Goal: Information Seeking & Learning: Find specific page/section

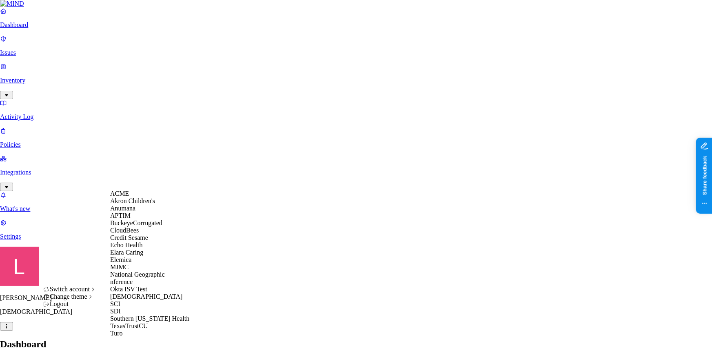
click at [139, 197] on div "ACME" at bounding box center [149, 193] width 79 height 7
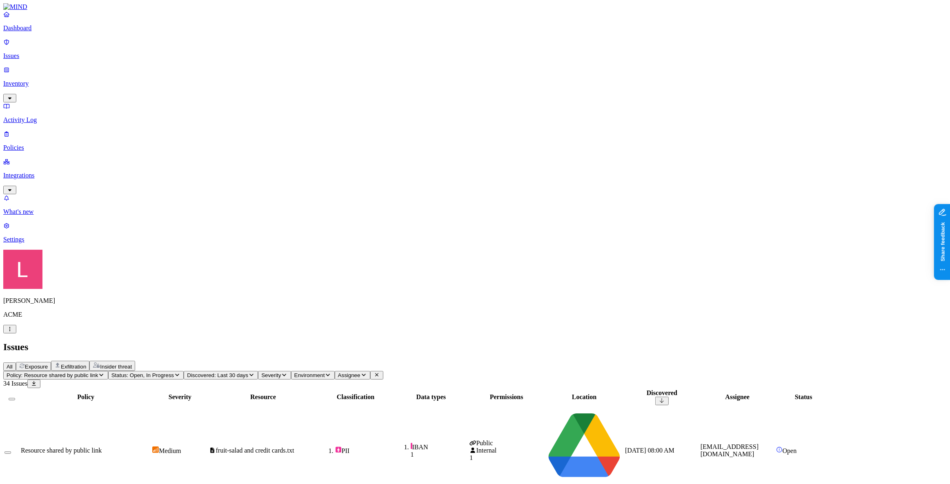
drag, startPoint x: 740, startPoint y: 29, endPoint x: 808, endPoint y: 32, distance: 68.2
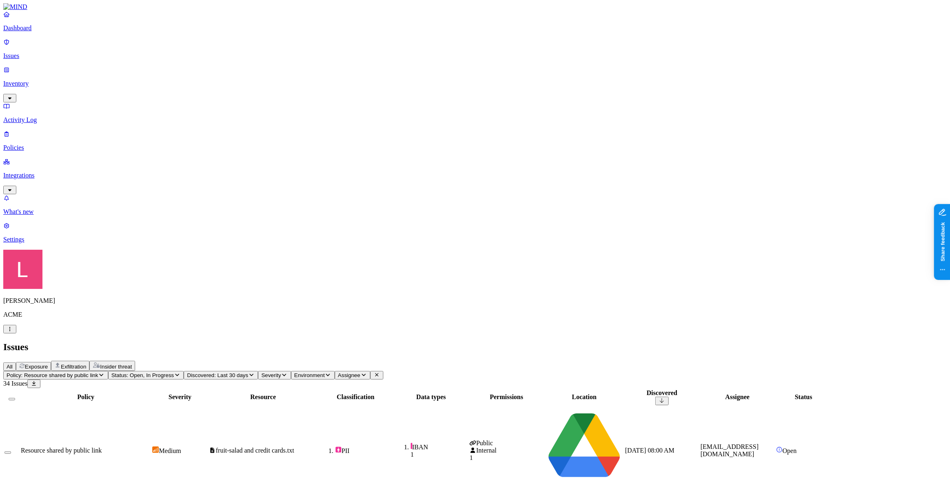
scroll to position [111, 0]
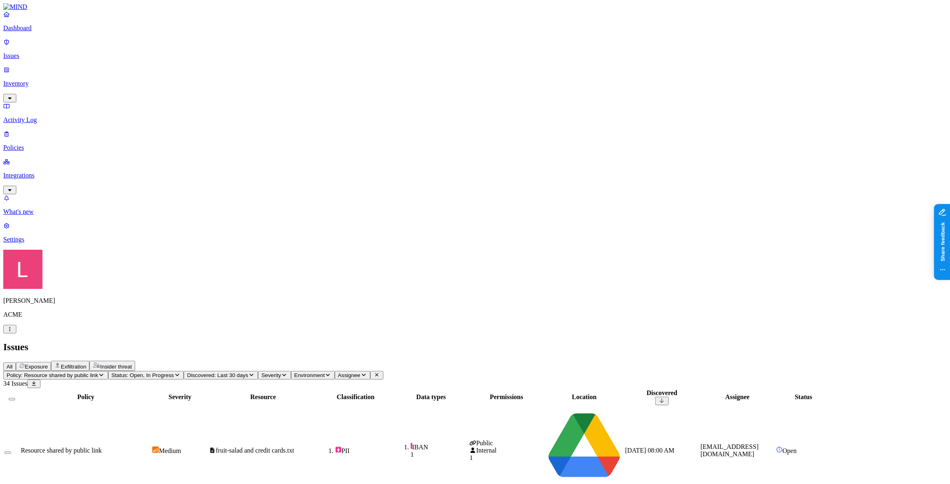
scroll to position [108, 0]
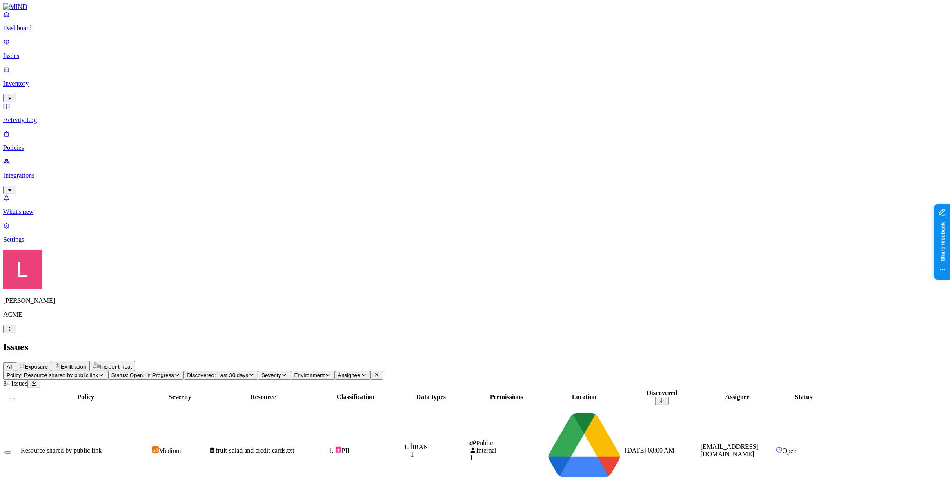
click at [47, 30] on link "Dashboard" at bounding box center [474, 21] width 943 height 21
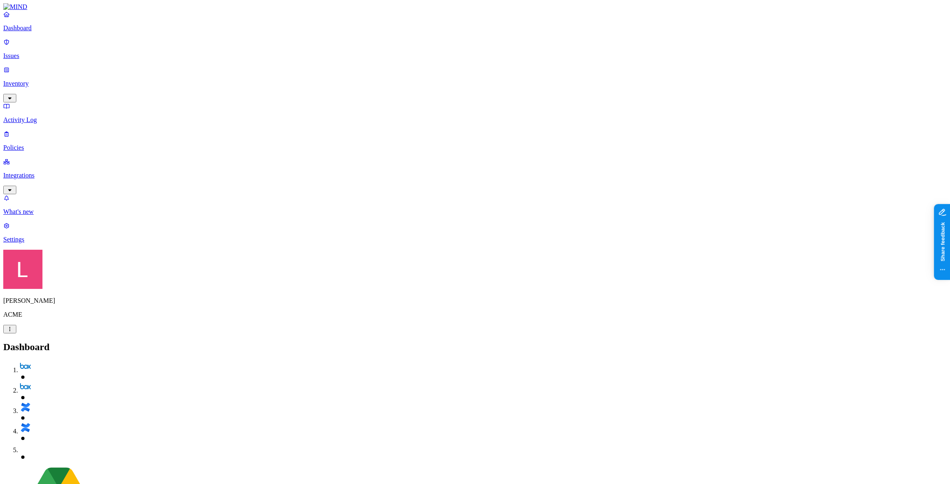
click at [24, 144] on p "Policies" at bounding box center [474, 147] width 943 height 7
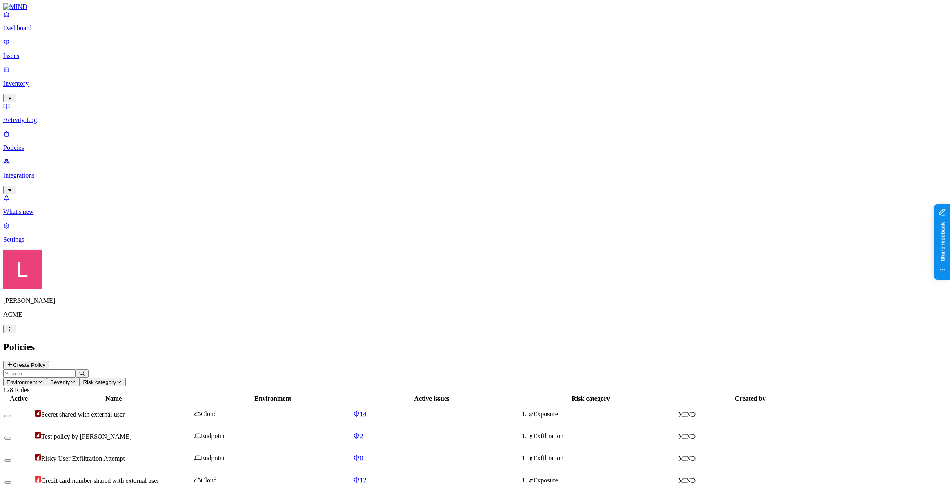
click at [13, 350] on icon at bounding box center [10, 364] width 7 height 5
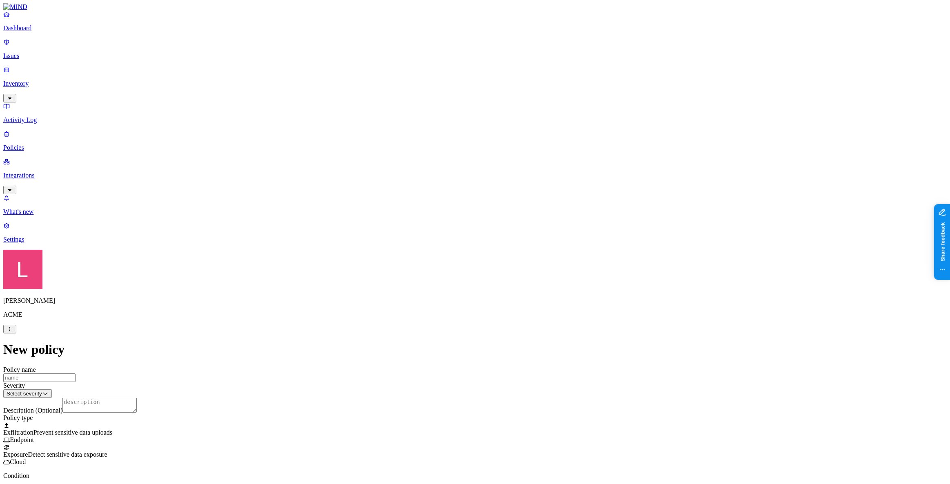
scroll to position [74, 0]
click at [433, 295] on label "Classification" at bounding box center [432, 291] width 36 height 7
click at [421, 350] on button "button" at bounding box center [417, 363] width 7 height 2
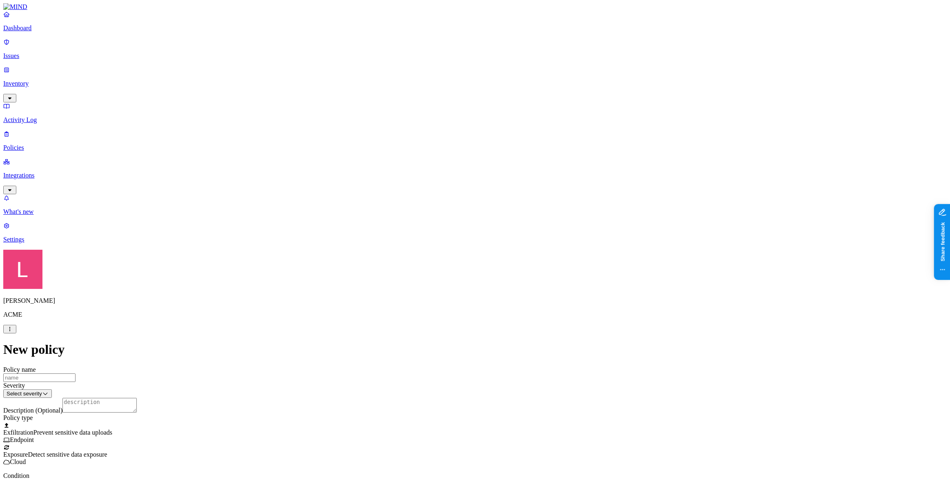
click at [453, 331] on label "Web Category" at bounding box center [441, 329] width 24 height 14
click at [435, 350] on button "button" at bounding box center [432, 384] width 7 height 2
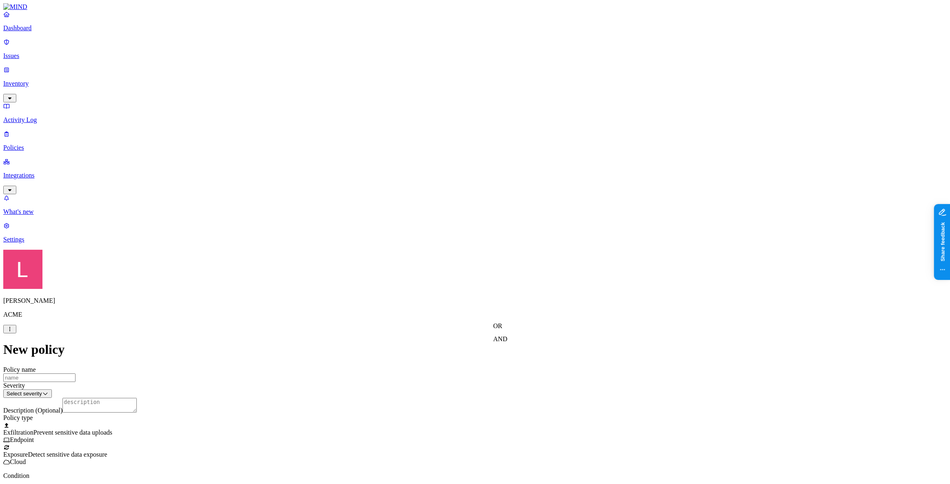
click at [507, 342] on label "AND" at bounding box center [500, 338] width 14 height 7
click at [514, 350] on label "Web Domain" at bounding box center [503, 351] width 21 height 14
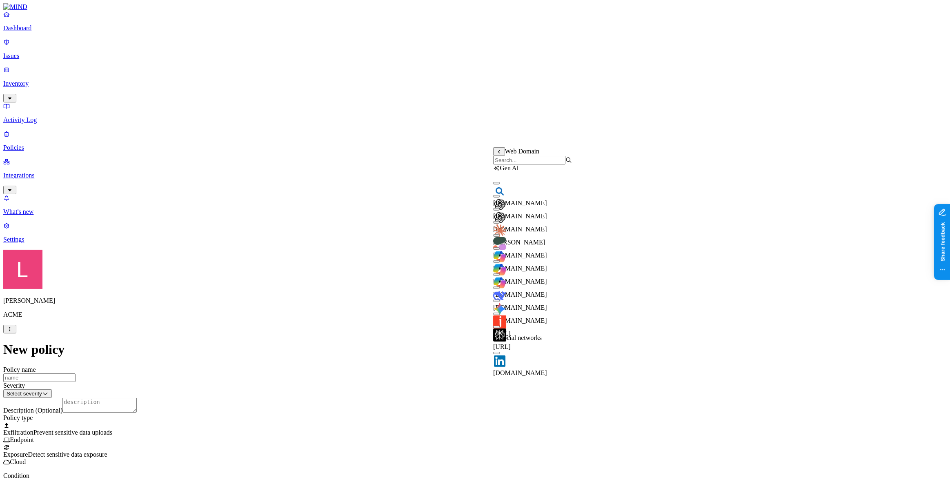
click at [524, 164] on input "search" at bounding box center [529, 160] width 72 height 9
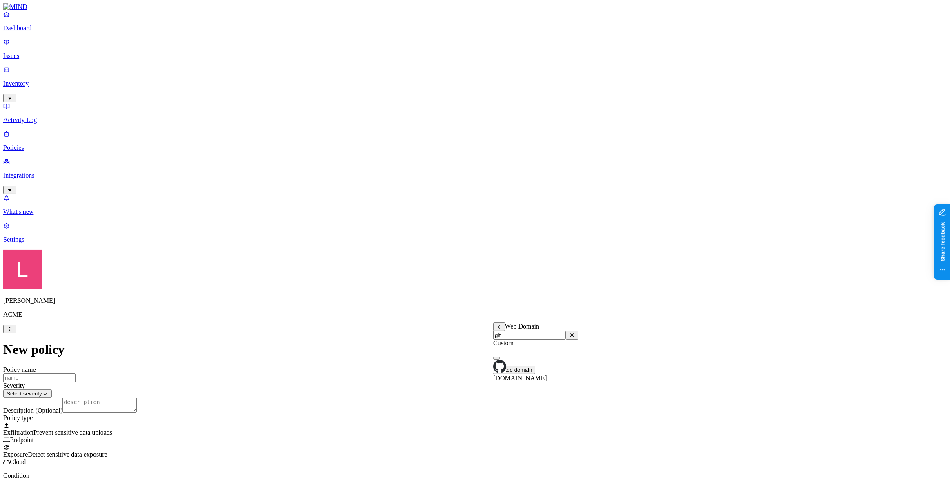
type input "git"
click at [502, 350] on div "github.com" at bounding box center [535, 367] width 85 height 29
click at [453, 350] on label "Web Category" at bounding box center [441, 377] width 24 height 14
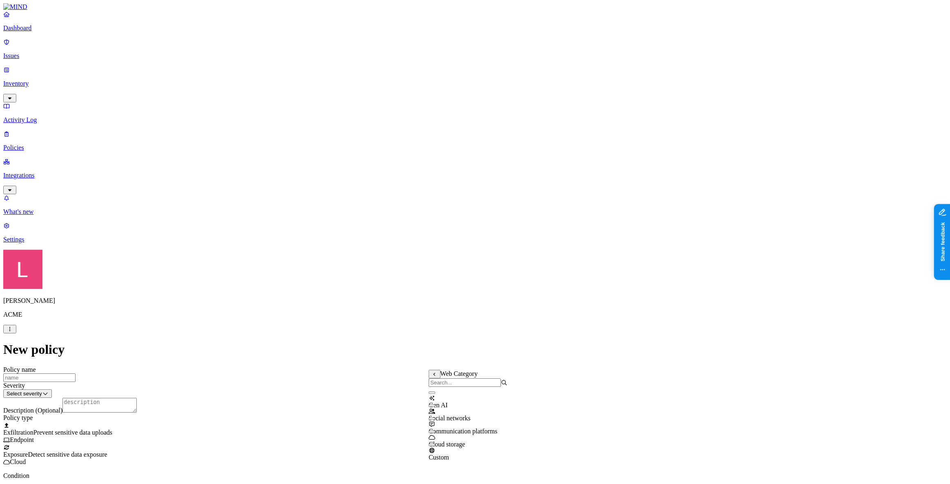
click at [435, 350] on button "button" at bounding box center [432, 392] width 7 height 2
click at [491, 350] on label "AND" at bounding box center [484, 386] width 14 height 7
click at [498, 350] on label "Web Domain" at bounding box center [487, 398] width 21 height 14
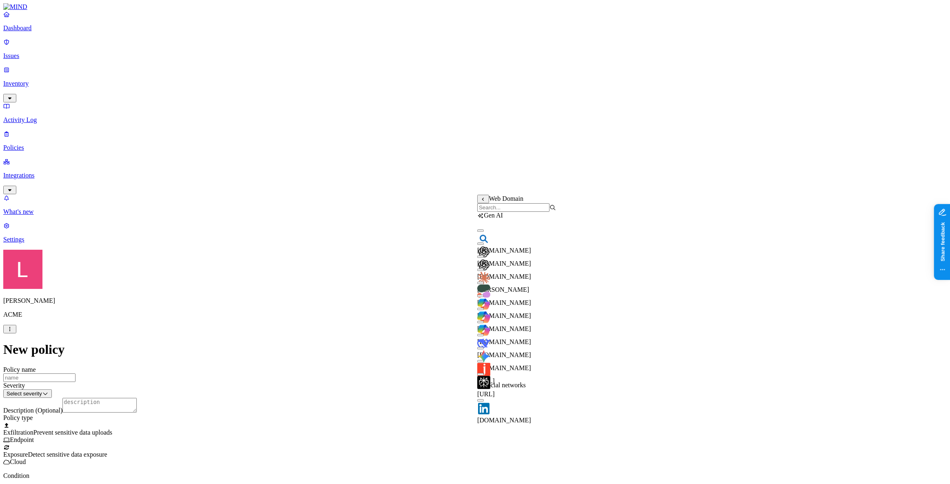
click at [483, 271] on button "button" at bounding box center [480, 270] width 7 height 2
click at [484, 258] on button "button" at bounding box center [480, 256] width 7 height 2
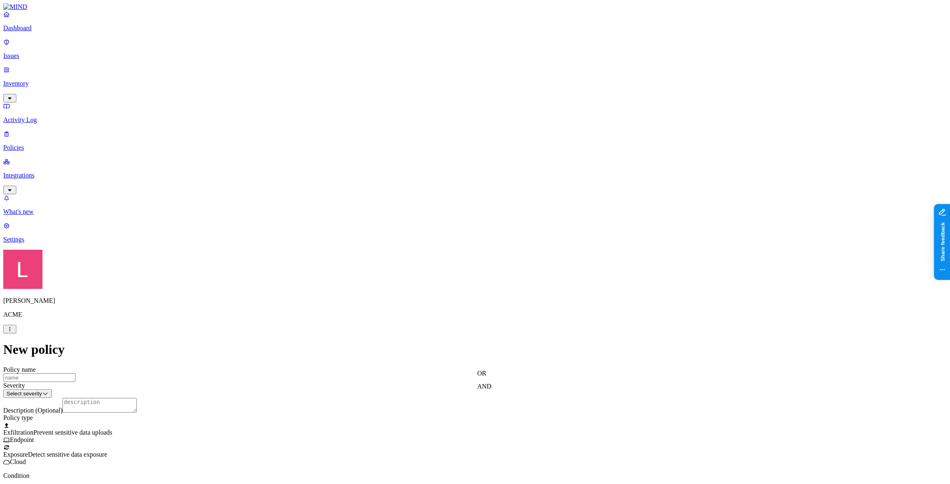
click at [563, 350] on label "AND" at bounding box center [556, 399] width 14 height 7
click at [571, 350] on label "Account type" at bounding box center [560, 425] width 22 height 14
click at [580, 350] on label "Unmanaged" at bounding box center [564, 394] width 31 height 7
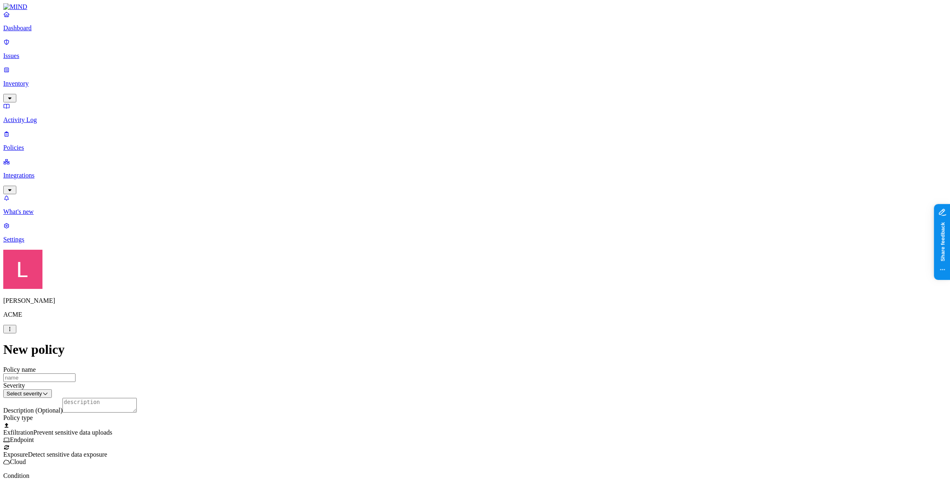
scroll to position [222, 0]
click at [44, 172] on p "Integrations" at bounding box center [474, 175] width 943 height 7
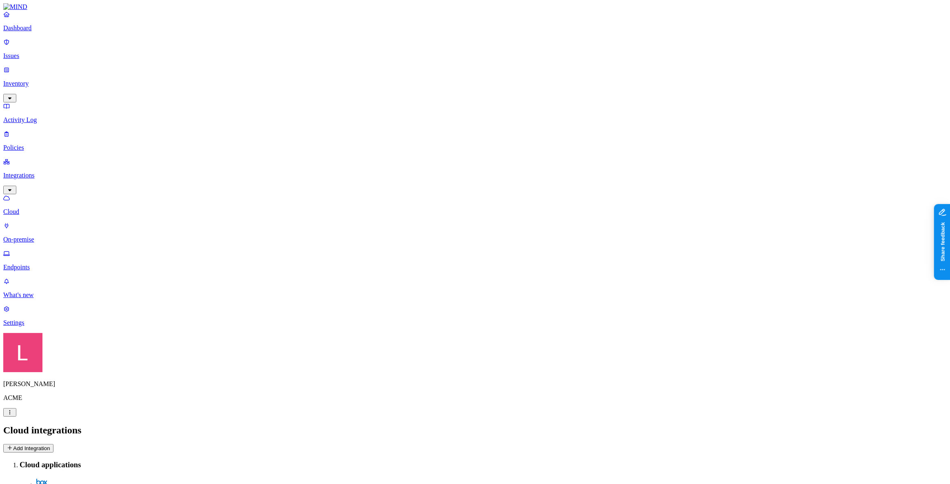
click at [49, 236] on p "On-premise" at bounding box center [474, 239] width 943 height 7
click at [57, 264] on p "Endpoints" at bounding box center [474, 267] width 943 height 7
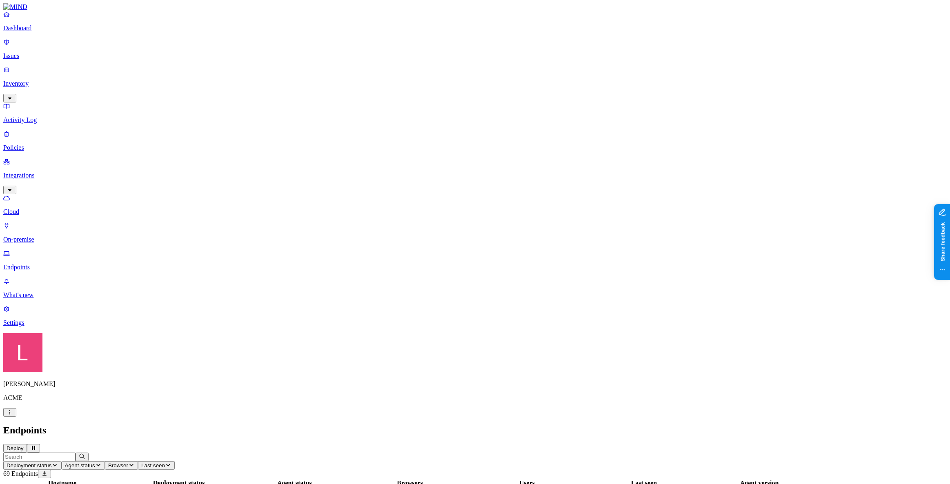
click at [49, 208] on p "Cloud" at bounding box center [474, 211] width 943 height 7
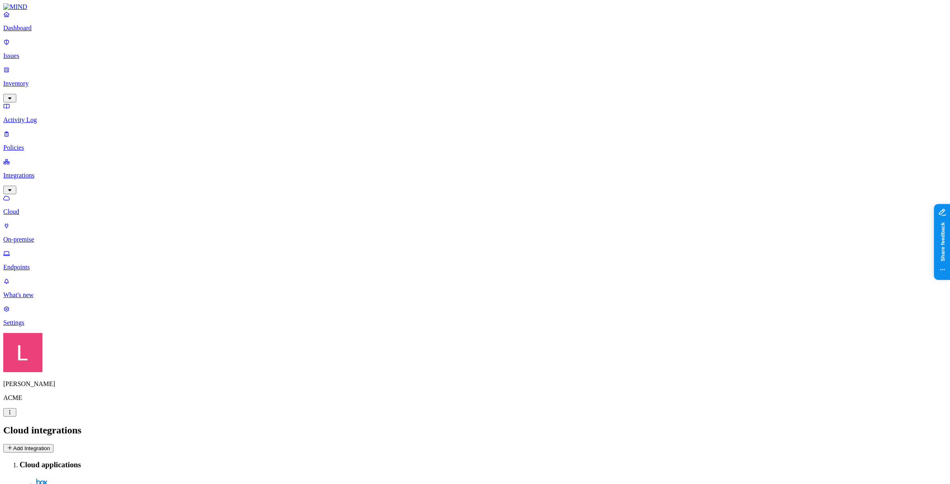
click at [53, 350] on button "Add Integration" at bounding box center [28, 448] width 50 height 9
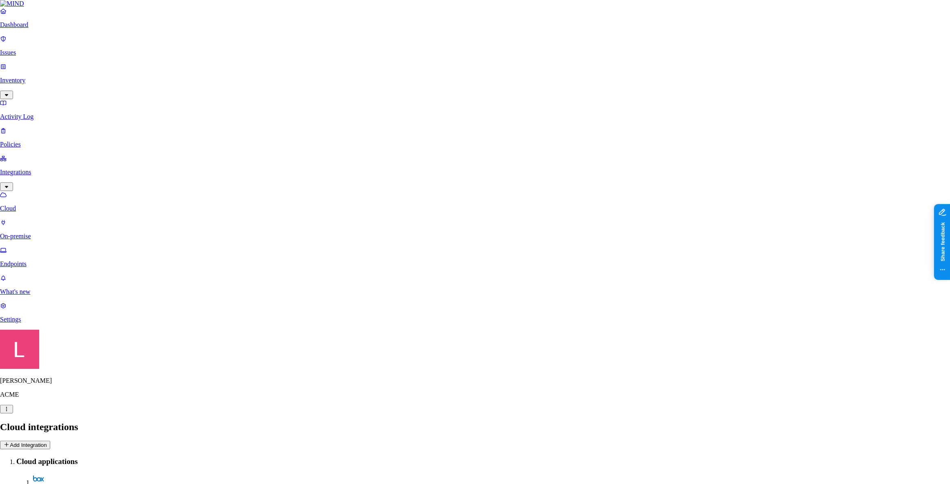
scroll to position [74, 0]
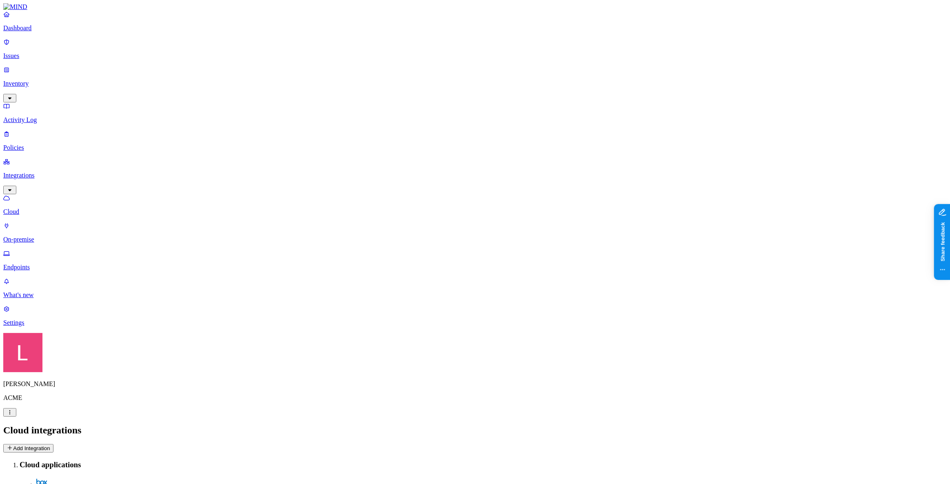
click at [39, 32] on link "Dashboard" at bounding box center [474, 21] width 943 height 21
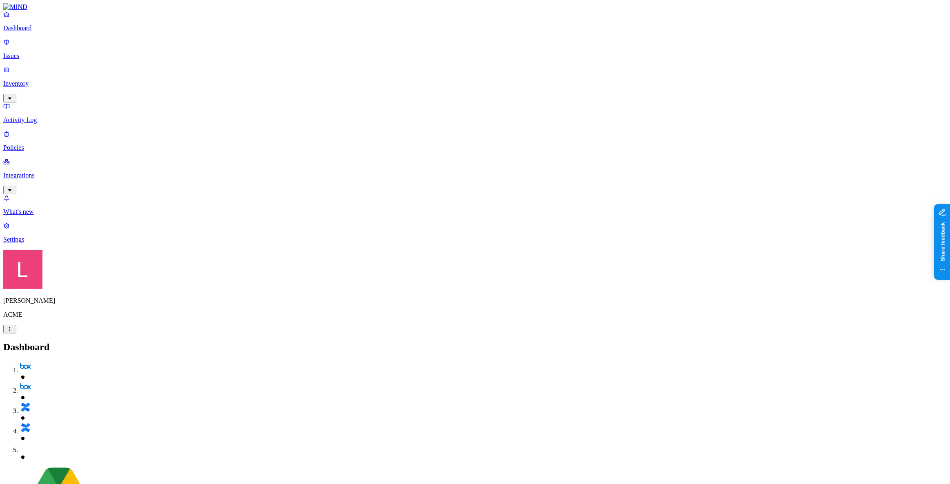
click at [50, 144] on p "Policies" at bounding box center [474, 147] width 943 height 7
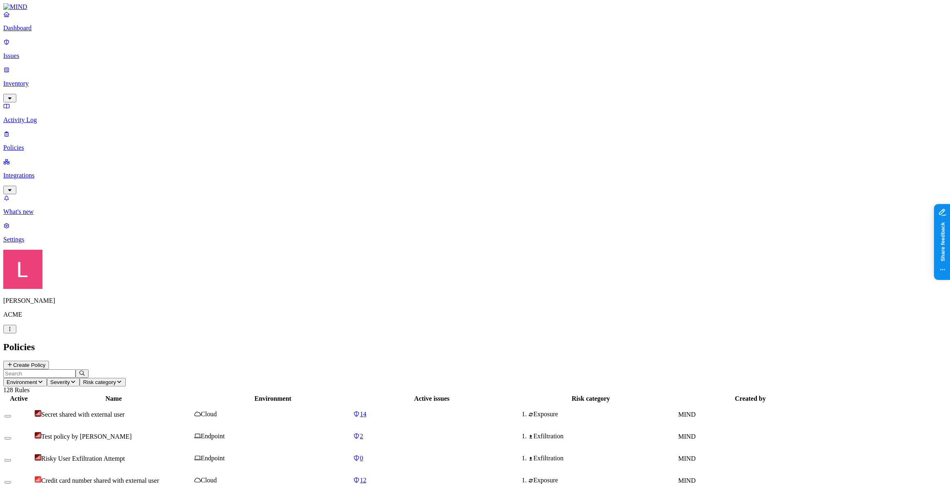
click at [49, 350] on button "Create Policy" at bounding box center [26, 365] width 46 height 9
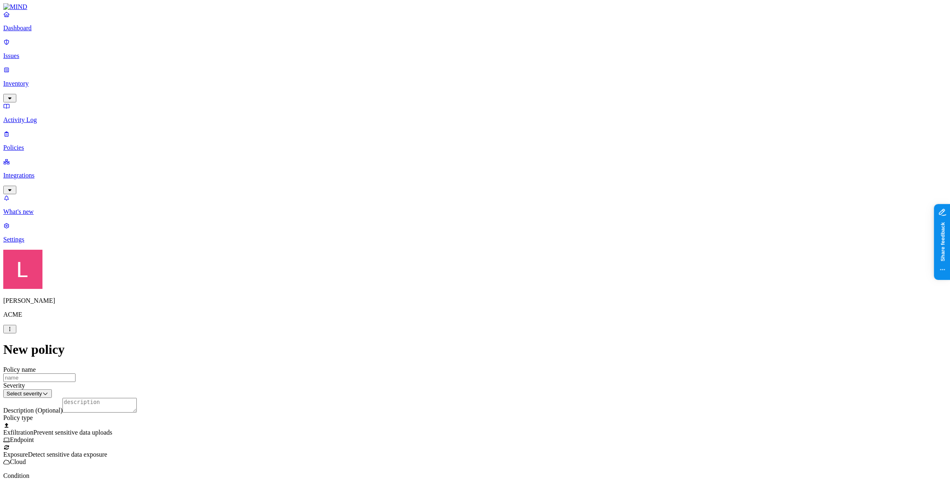
scroll to position [260, 0]
click at [453, 251] on label "Departments" at bounding box center [438, 248] width 33 height 7
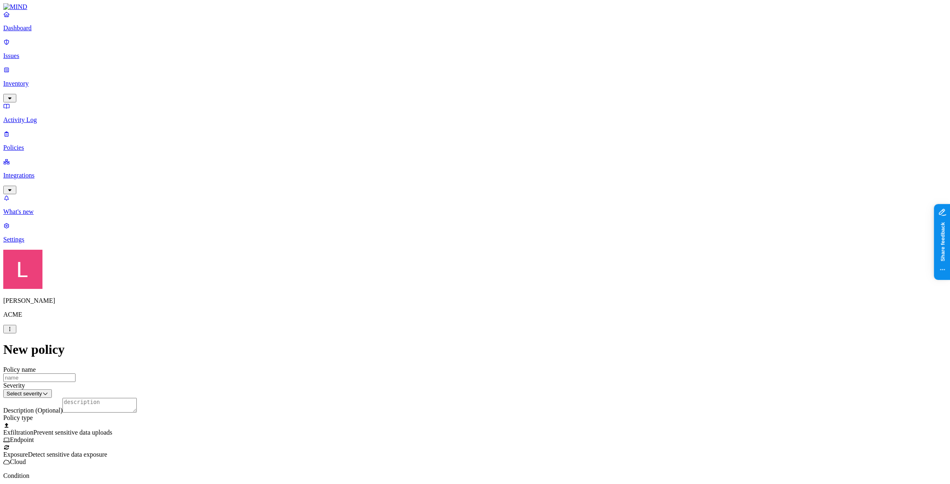
drag, startPoint x: 423, startPoint y: 333, endPoint x: 424, endPoint y: 338, distance: 5.4
click at [425, 350] on html "Dashboard Issues Inventory Activity Log Policies Integrations What's new 1 Sett…" at bounding box center [475, 442] width 950 height 884
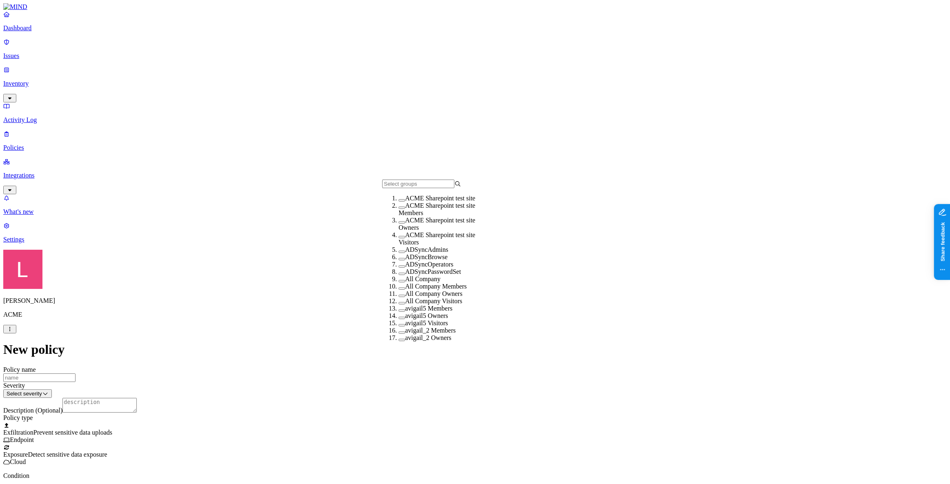
click at [398, 282] on button "button" at bounding box center [401, 281] width 7 height 2
click at [528, 349] on html "Dashboard Issues Inventory Activity Log Policies Integrations What's new 1 Sett…" at bounding box center [475, 441] width 950 height 883
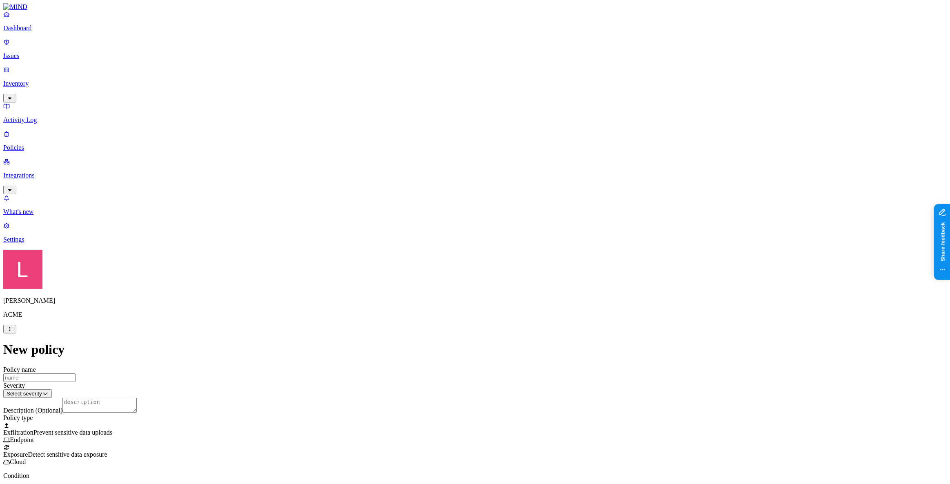
click at [579, 281] on html "Dashboard Issues Inventory Activity Log Policies Integrations What's new 1 Sett…" at bounding box center [475, 440] width 950 height 881
click at [712, 269] on html "Dashboard Issues Inventory Activity Log Policies Integrations What's new 1 Sett…" at bounding box center [475, 440] width 950 height 881
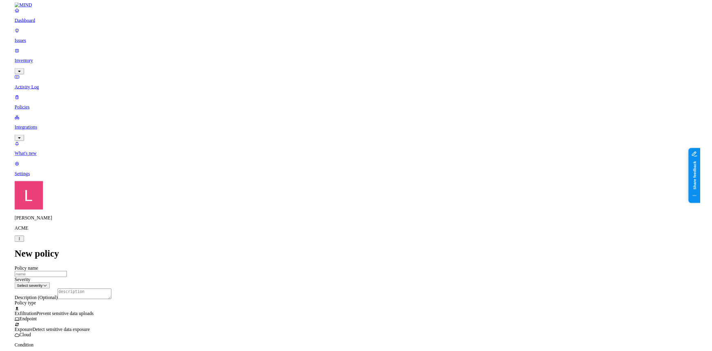
scroll to position [111, 0]
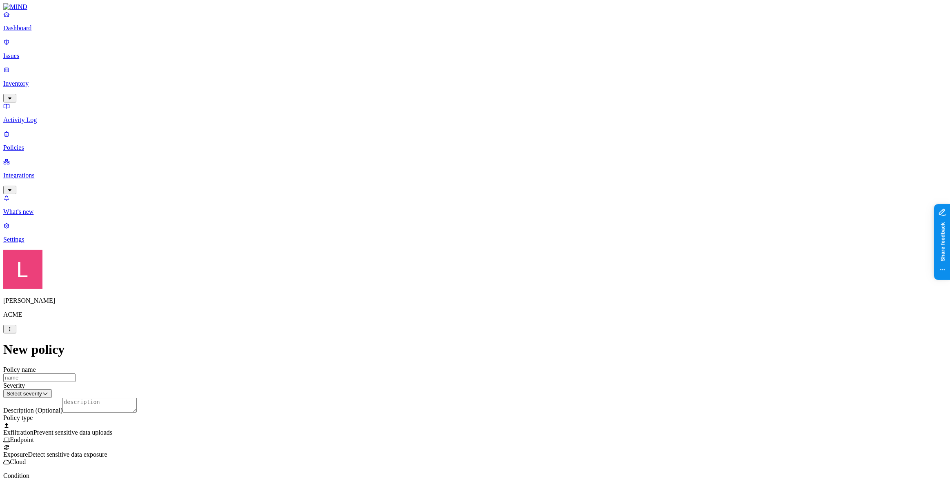
click at [421, 350] on div "Exfiltration Prevent sensitive data uploads Endpoint" at bounding box center [474, 433] width 943 height 22
click at [419, 350] on div "Exposure Detect sensitive data exposure Cloud" at bounding box center [474, 455] width 943 height 22
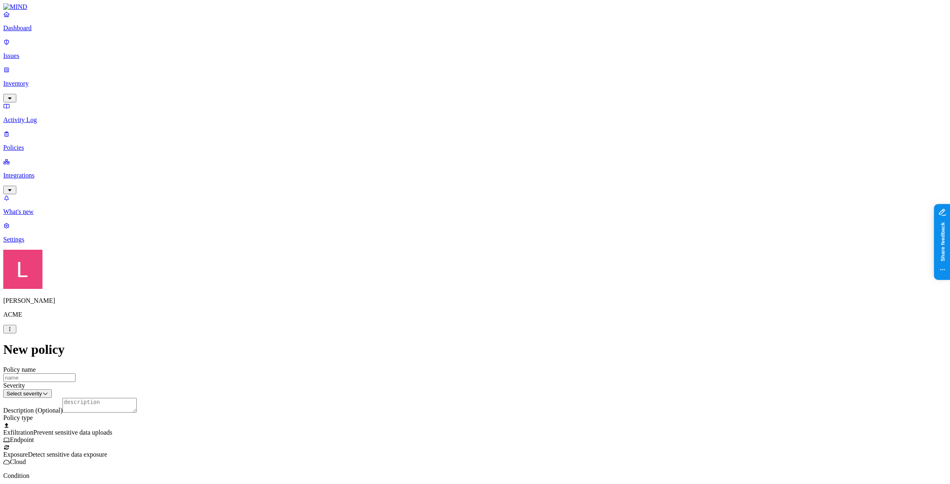
click at [29, 32] on p "Dashboard" at bounding box center [474, 27] width 943 height 7
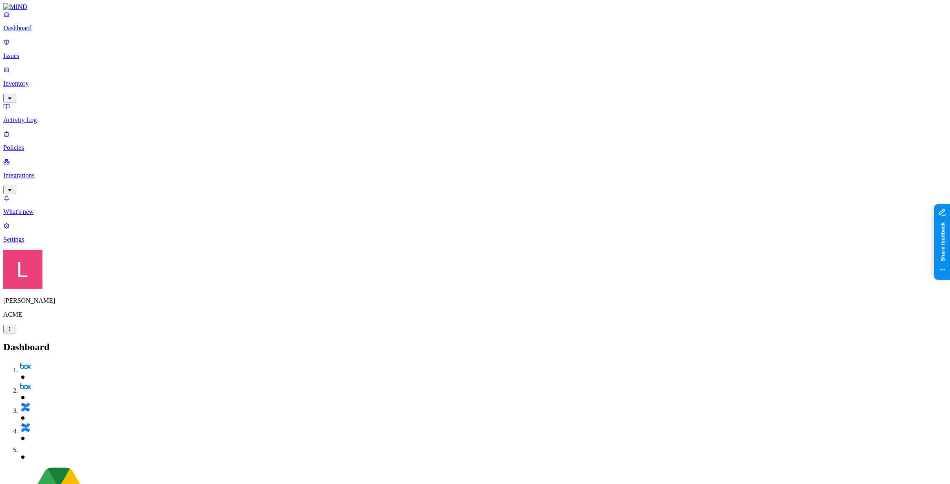
click at [46, 52] on p "Issues" at bounding box center [474, 55] width 943 height 7
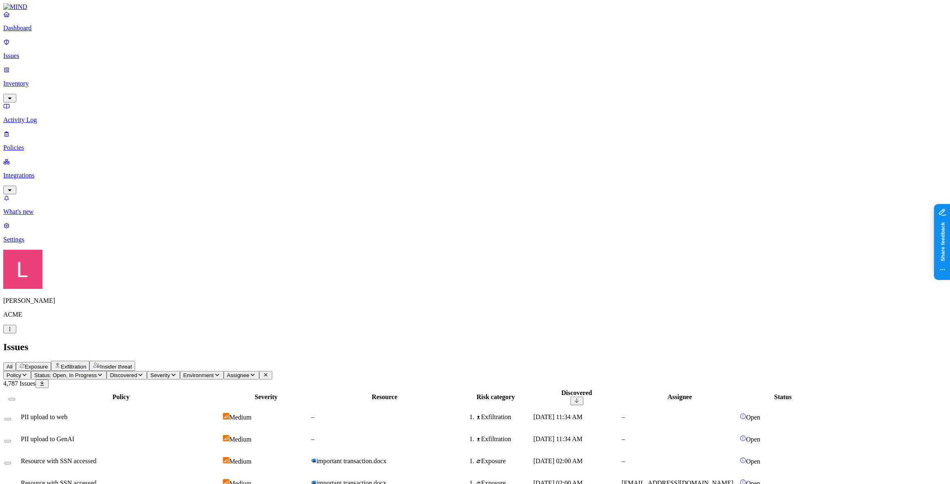
click at [43, 32] on p "Dashboard" at bounding box center [474, 27] width 943 height 7
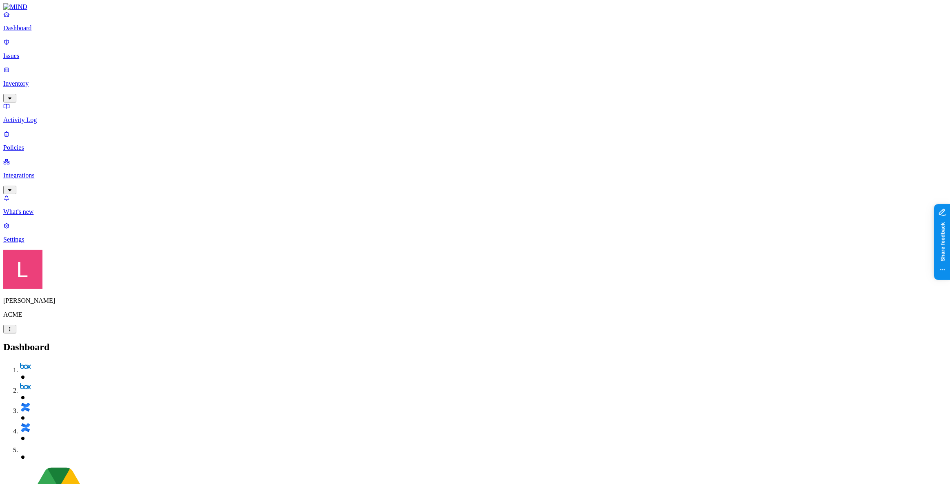
click at [24, 172] on p "Integrations" at bounding box center [474, 175] width 943 height 7
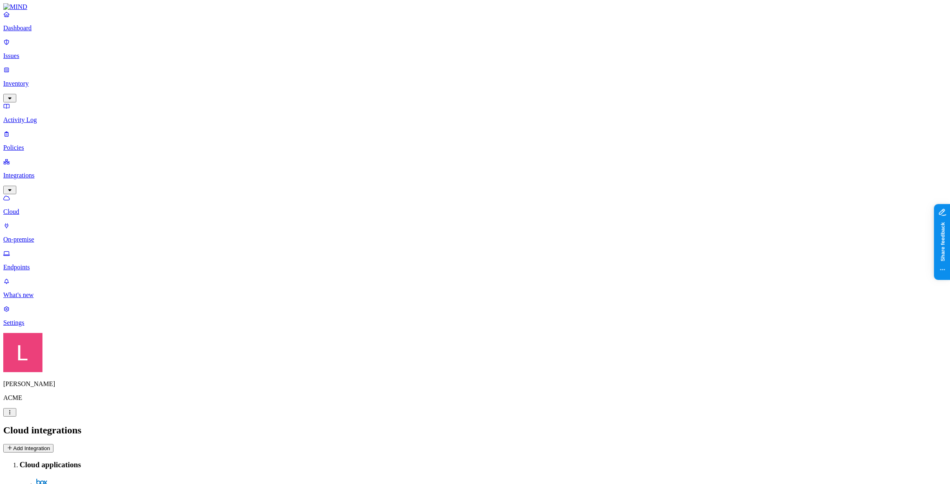
click at [29, 32] on p "Dashboard" at bounding box center [474, 27] width 943 height 7
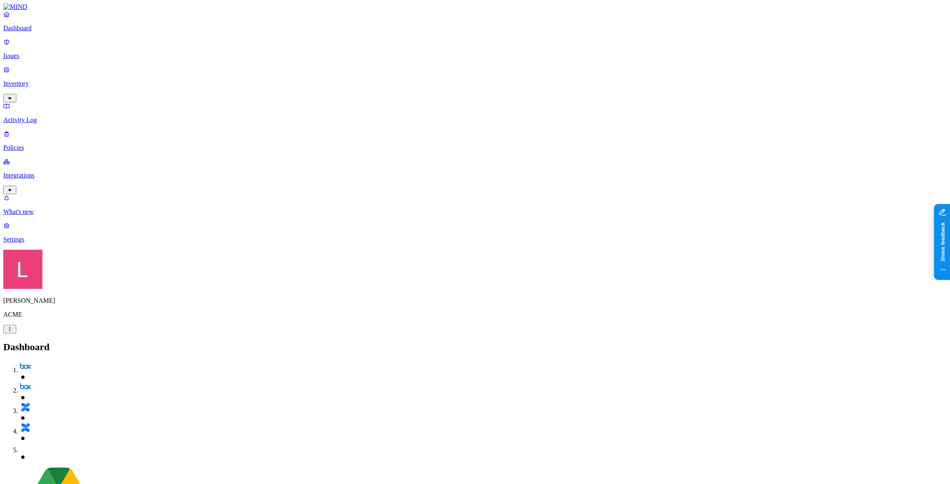
click at [32, 54] on p "Issues" at bounding box center [474, 55] width 943 height 7
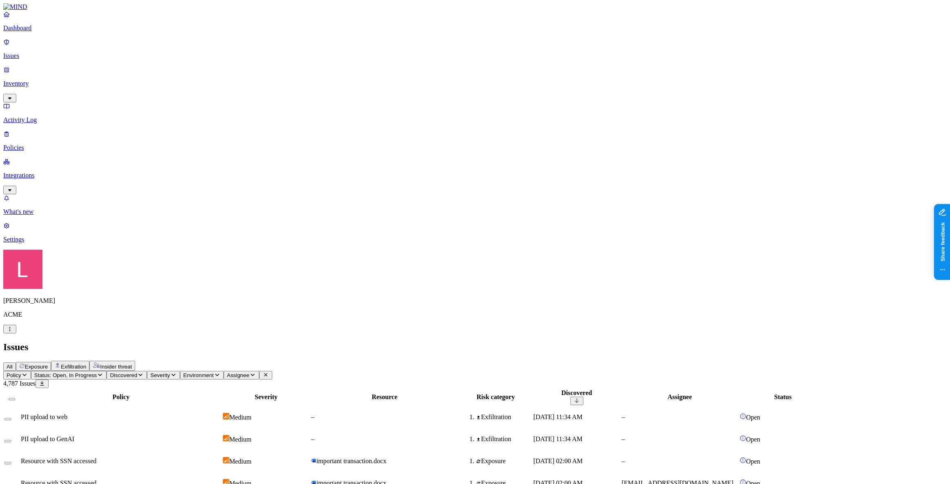
click at [51, 350] on button "Exposure" at bounding box center [33, 366] width 35 height 9
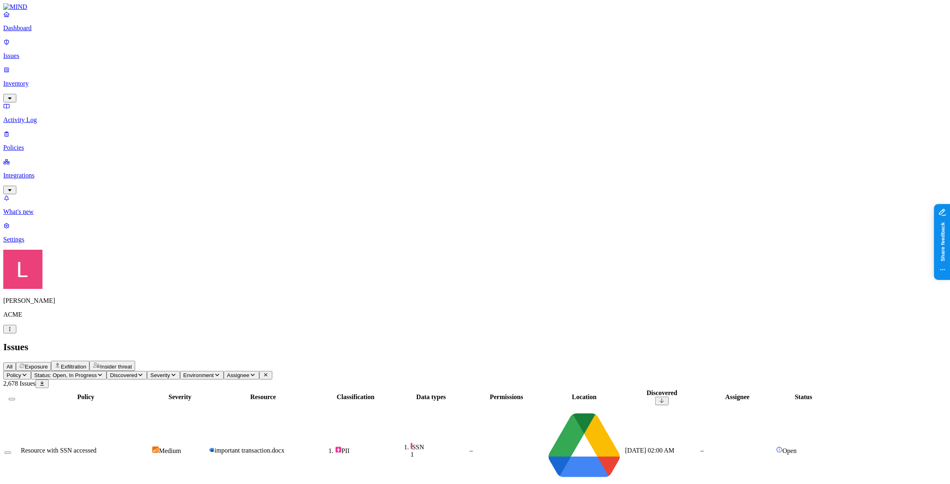
click at [28, 350] on icon "button" at bounding box center [24, 374] width 7 height 5
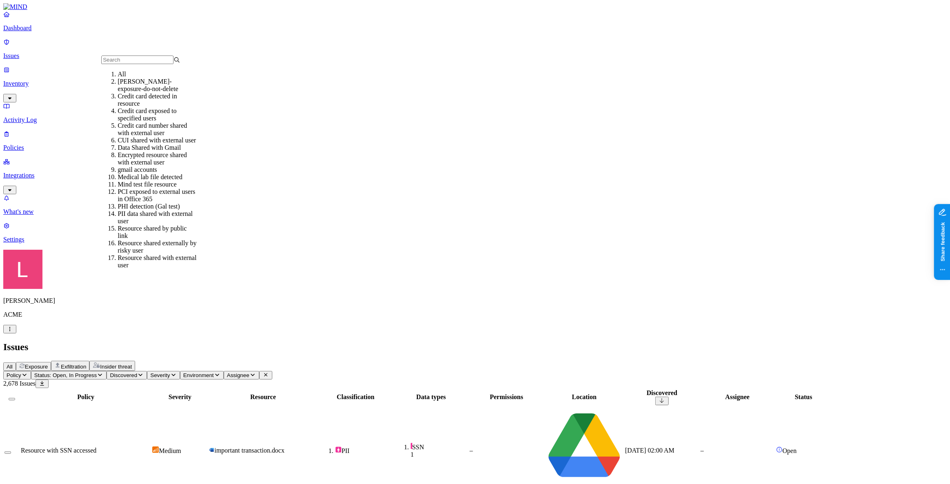
click at [142, 106] on div "Credit card detected in resource" at bounding box center [157, 100] width 79 height 15
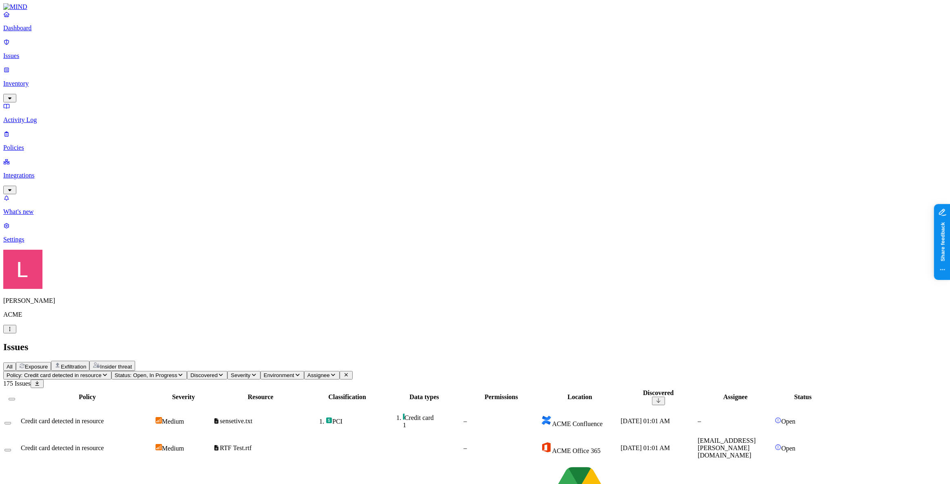
drag, startPoint x: 51, startPoint y: 39, endPoint x: 81, endPoint y: 42, distance: 29.9
click at [51, 32] on p "Dashboard" at bounding box center [474, 27] width 943 height 7
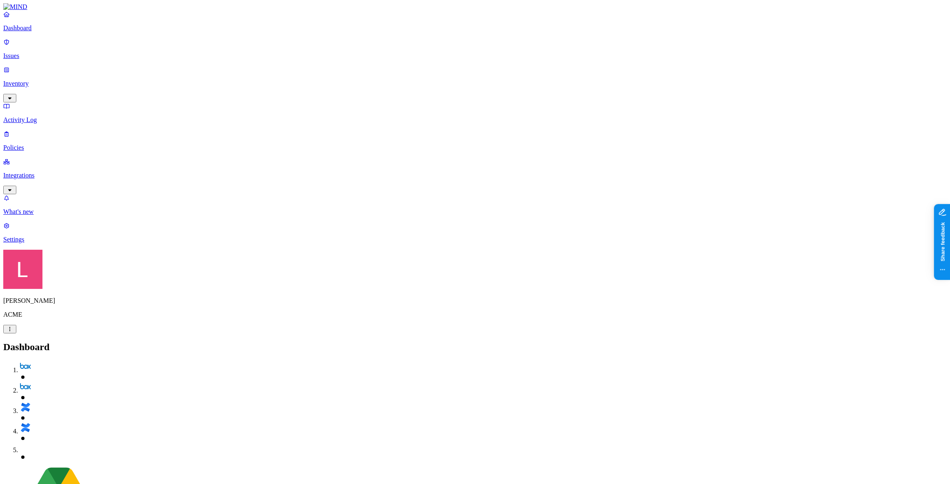
drag, startPoint x: 51, startPoint y: 67, endPoint x: 90, endPoint y: 69, distance: 38.9
click at [51, 80] on p "Inventory" at bounding box center [474, 83] width 943 height 7
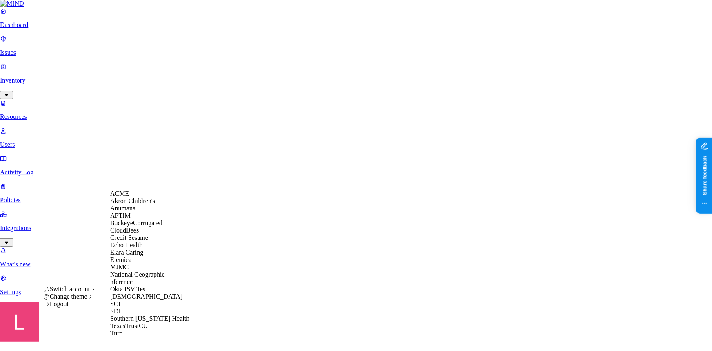
scroll to position [140, 0]
click at [143, 293] on div "[DEMOGRAPHIC_DATA]" at bounding box center [149, 296] width 79 height 7
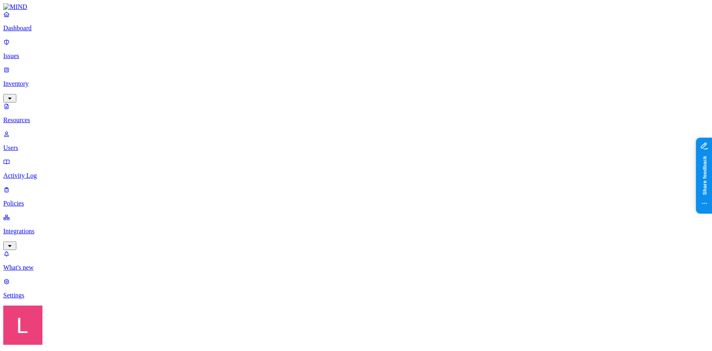
click at [53, 32] on link "Dashboard" at bounding box center [356, 21] width 706 height 21
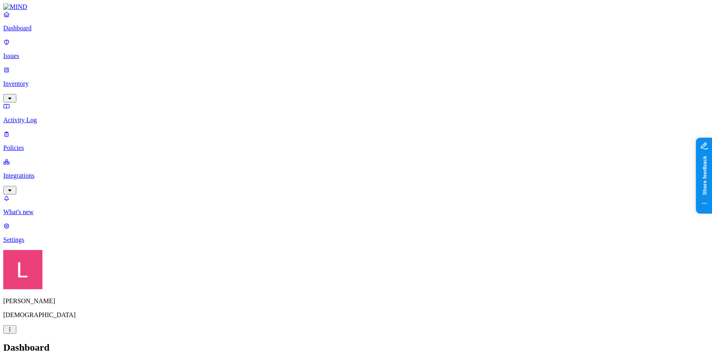
click at [51, 243] on p "Settings" at bounding box center [356, 239] width 706 height 7
click at [34, 80] on p "Inventory" at bounding box center [356, 83] width 706 height 7
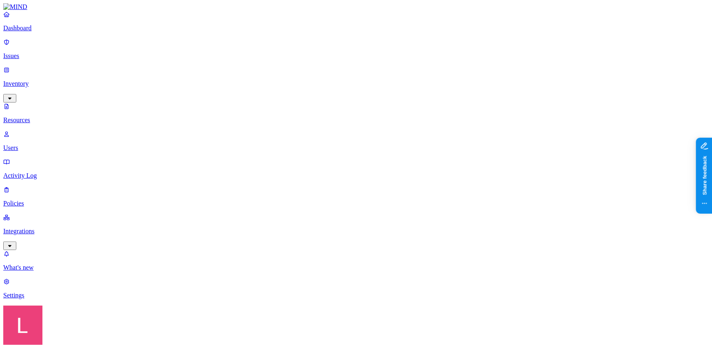
type input "cyberhaven"
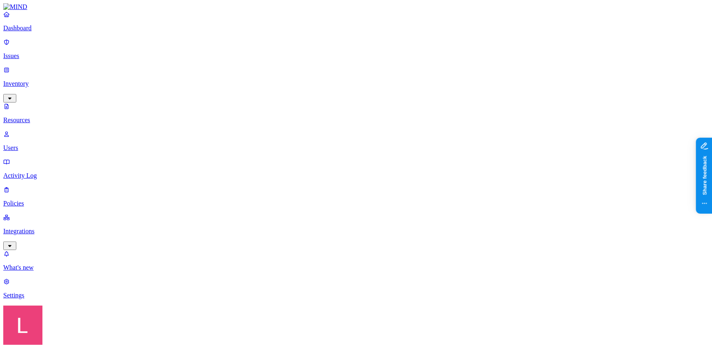
type input "MIND.io"
drag, startPoint x: 158, startPoint y: 28, endPoint x: 142, endPoint y: 27, distance: 15.2
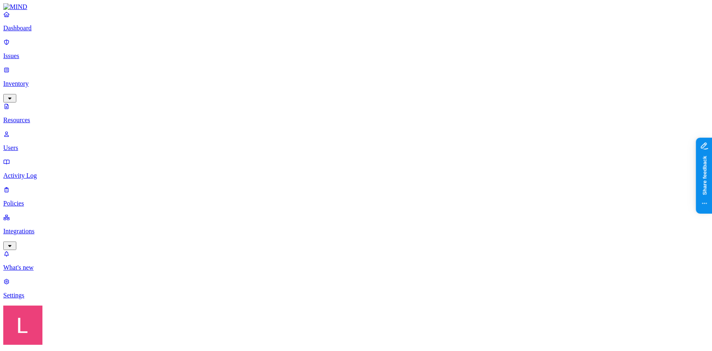
type input "mimecast"
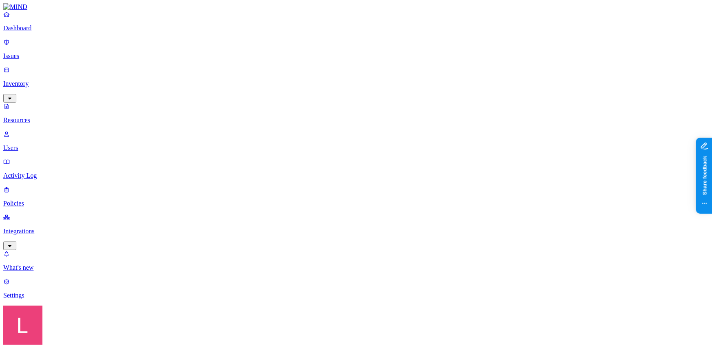
click at [41, 32] on p "Dashboard" at bounding box center [356, 27] width 706 height 7
